Goal: Obtain resource: Obtain resource

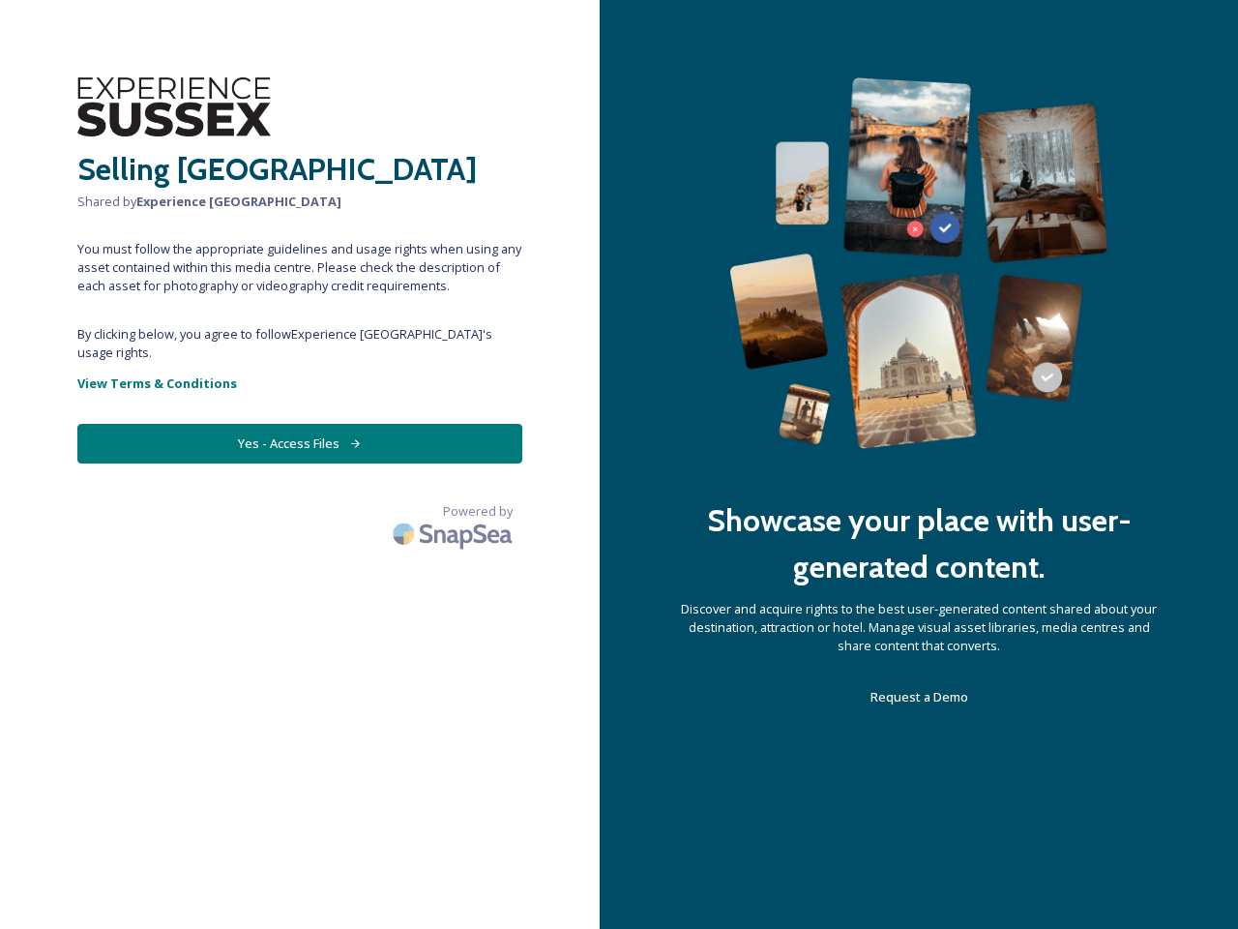
click at [619, 464] on div "Showcase your place with user-generated content. Discover and acquire rights to…" at bounding box center [919, 464] width 638 height 929
click at [300, 425] on button "Yes - Access Files" at bounding box center [299, 444] width 445 height 40
click at [455, 511] on img at bounding box center [454, 533] width 135 height 45
